Goal: Task Accomplishment & Management: Use online tool/utility

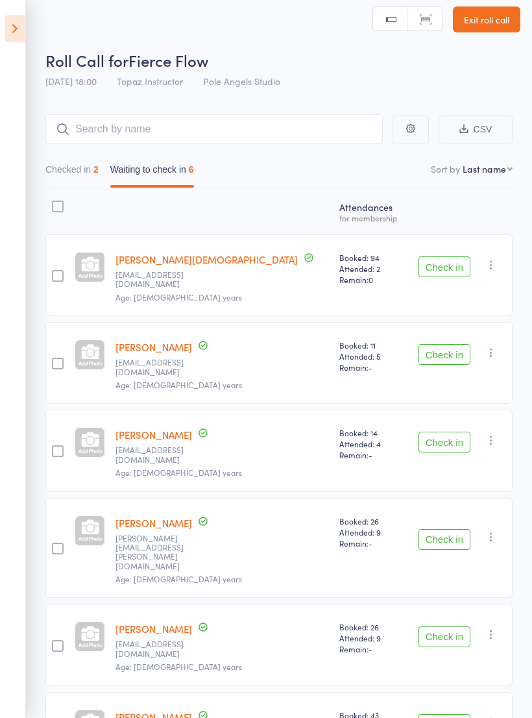
click at [439, 347] on button "Check in" at bounding box center [445, 354] width 52 height 21
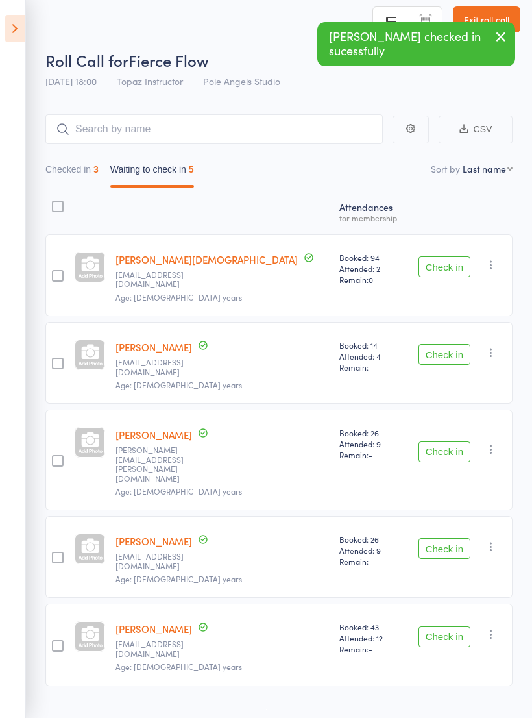
click at [10, 29] on icon at bounding box center [15, 28] width 20 height 27
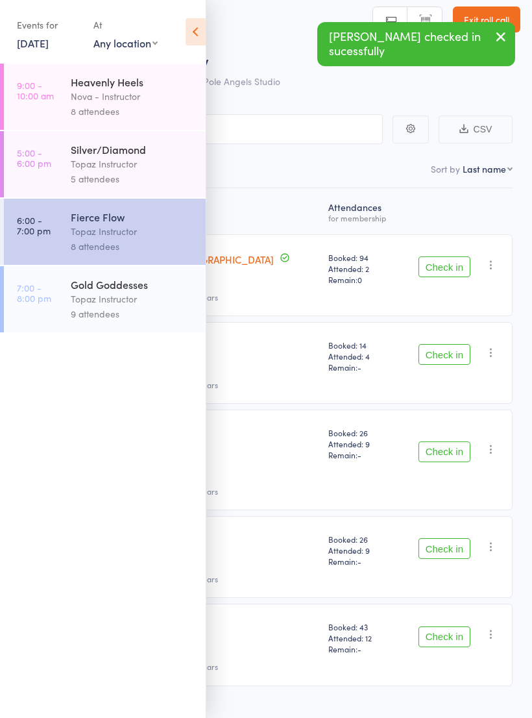
click at [94, 306] on div "Topaz Instructor" at bounding box center [133, 298] width 124 height 15
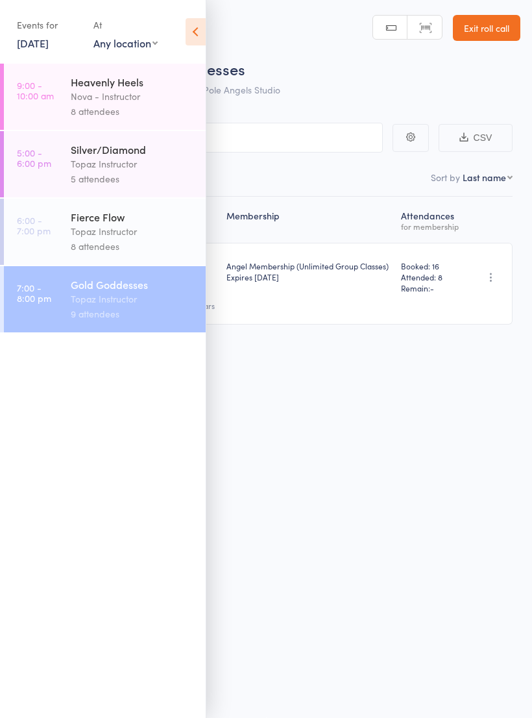
click at [339, 406] on div "Roll Call for Gold Goddesses [DATE] 19:00 Topaz Instructor Pole Angels Studio M…" at bounding box center [266, 358] width 532 height 718
click at [195, 27] on icon at bounding box center [196, 31] width 20 height 27
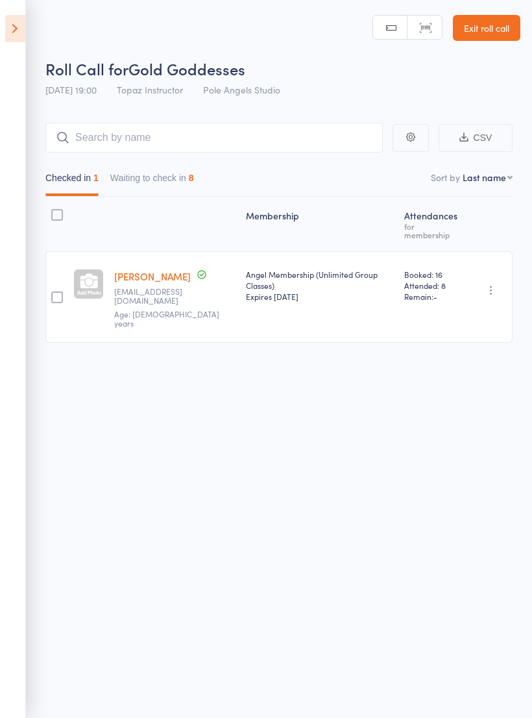
click at [173, 166] on button "Waiting to check in 8" at bounding box center [152, 181] width 84 height 30
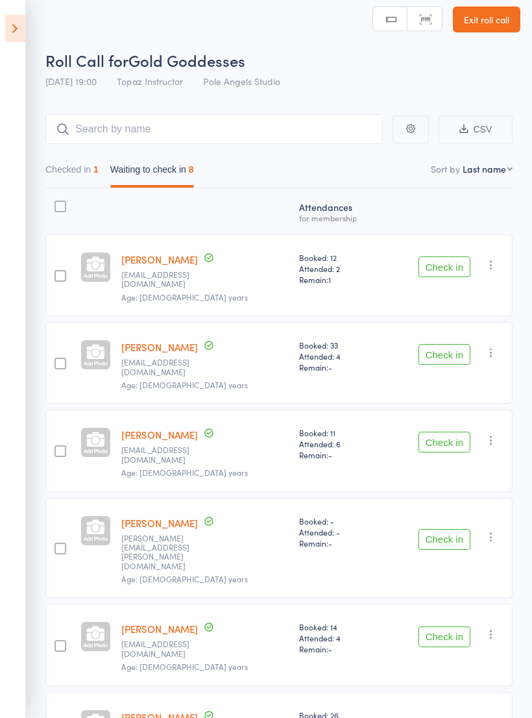
click at [446, 432] on button "Check in" at bounding box center [445, 442] width 52 height 21
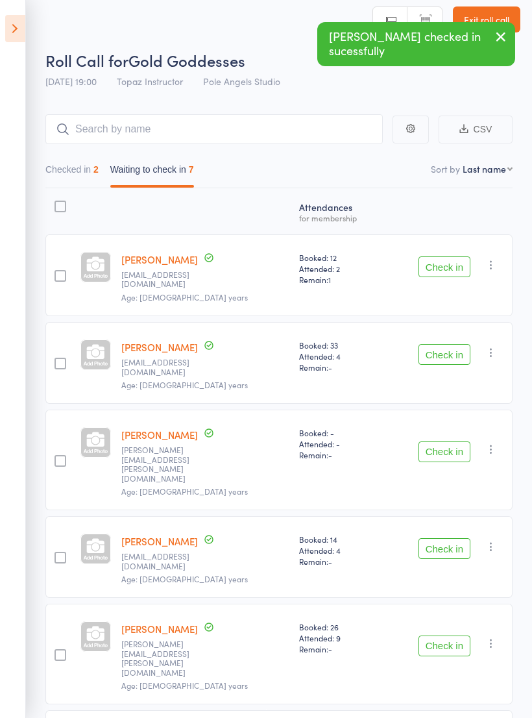
click at [33, 32] on header "Roll Call for Gold Goddesses [DATE] 19:00 Topaz Instructor Pole Angels Studio M…" at bounding box center [266, 43] width 532 height 104
click at [25, 35] on icon at bounding box center [15, 28] width 20 height 27
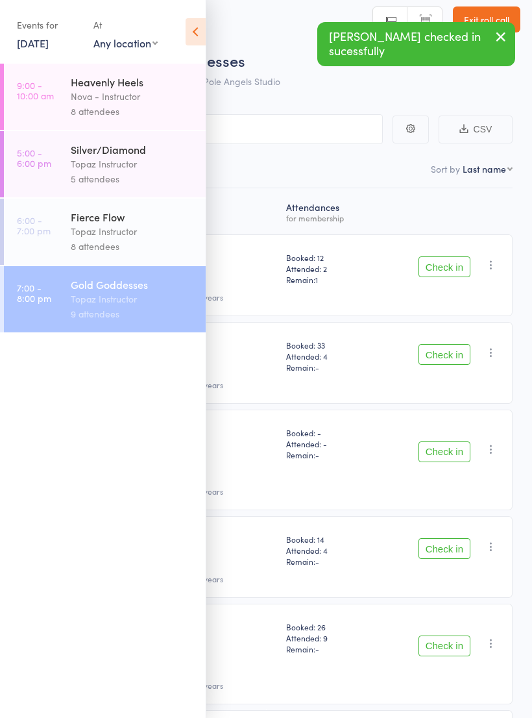
click at [114, 221] on div "Fierce Flow" at bounding box center [133, 217] width 124 height 14
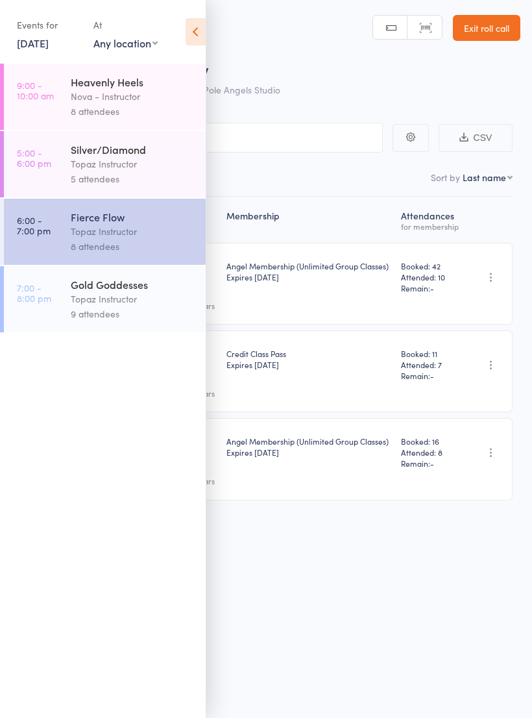
click at [321, 589] on div "Roll Call for Fierce Flow [DATE] 18:00 Topaz Instructor Pole Angels Studio Manu…" at bounding box center [266, 358] width 532 height 718
click at [372, 581] on div "Roll Call for Fierce Flow [DATE] 18:00 Topaz Instructor Pole Angels Studio Manu…" at bounding box center [266, 358] width 532 height 718
click at [188, 24] on icon at bounding box center [196, 31] width 20 height 27
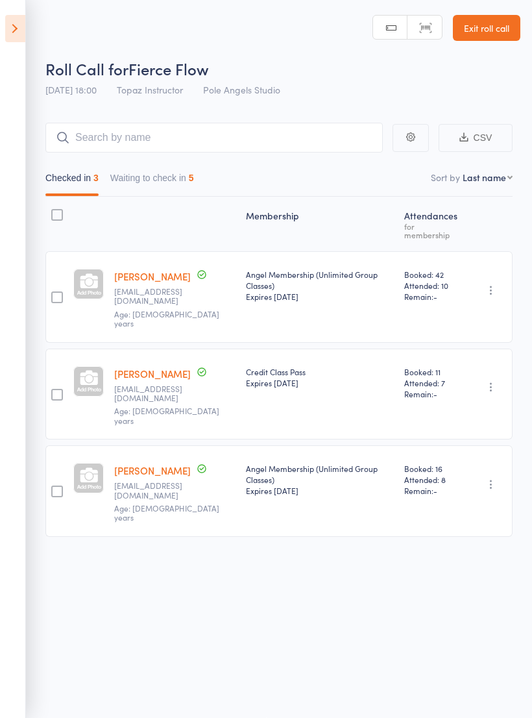
click at [134, 166] on button "Waiting to check in 5" at bounding box center [152, 181] width 84 height 30
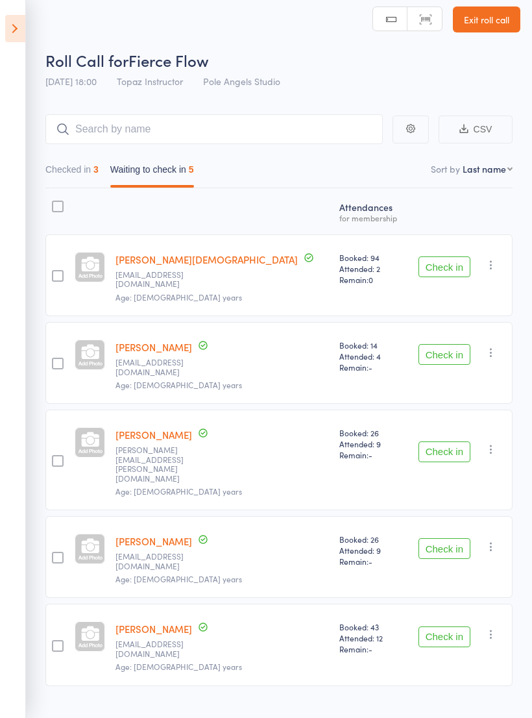
click at [445, 626] on button "Check in" at bounding box center [445, 636] width 52 height 21
